Goal: Navigation & Orientation: Find specific page/section

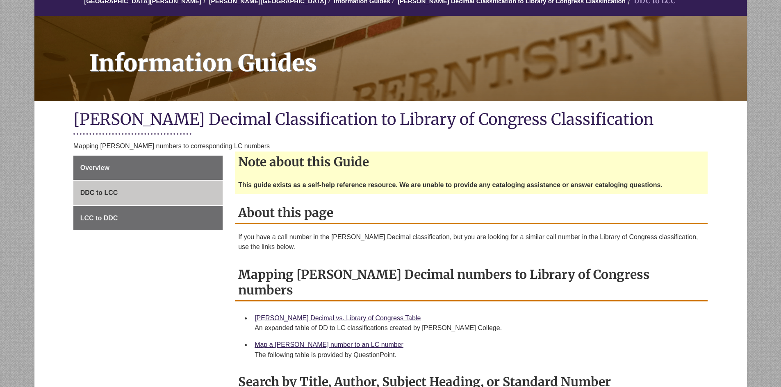
scroll to position [82, 0]
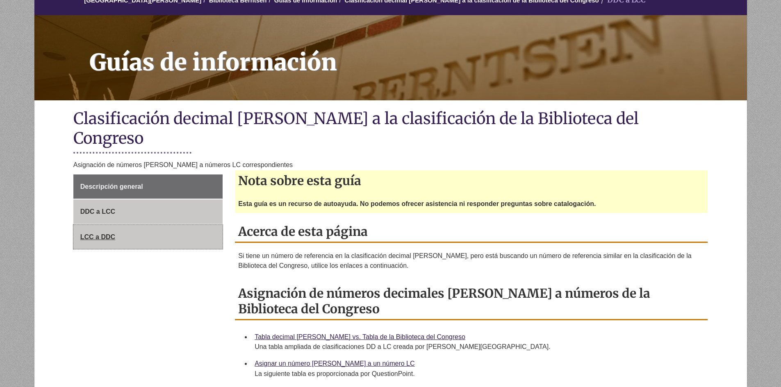
click at [92, 234] on font "LCC a DDC" at bounding box center [97, 237] width 35 height 7
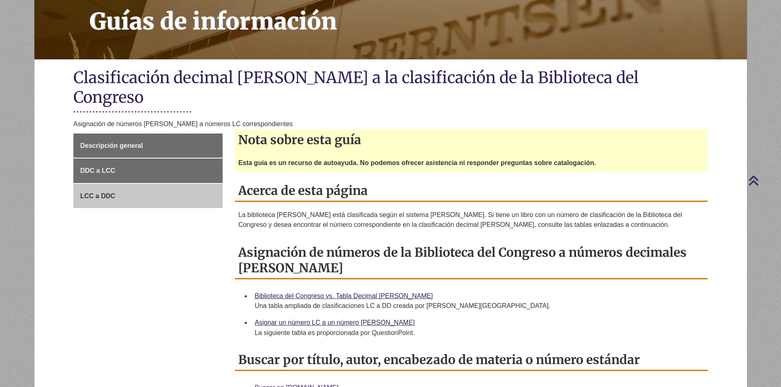
scroll to position [164, 0]
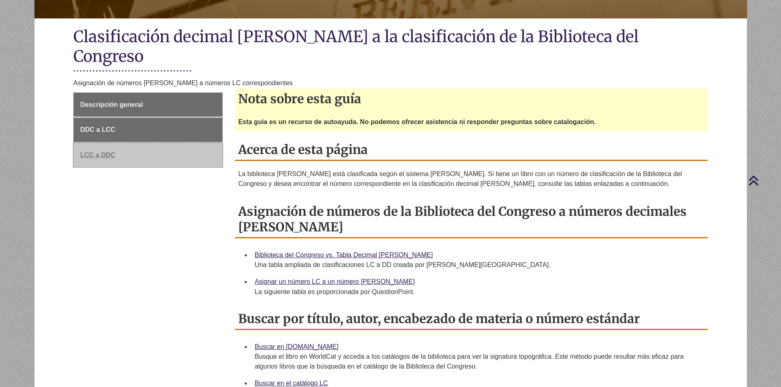
click at [99, 152] on font "LCC a DDC" at bounding box center [97, 155] width 35 height 7
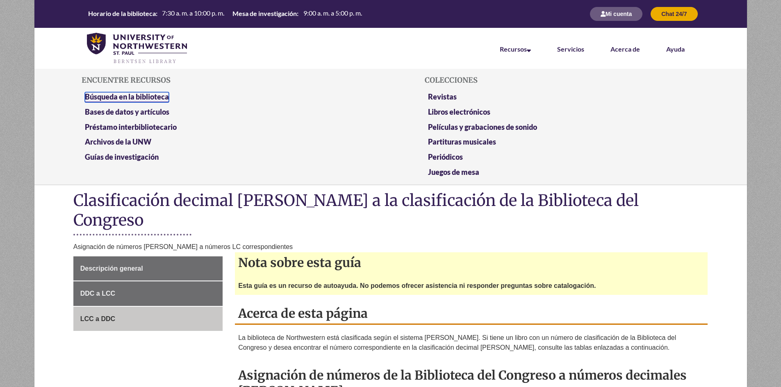
click at [137, 99] on font "Búsqueda en la biblioteca" at bounding box center [127, 96] width 84 height 9
